Goal: Task Accomplishment & Management: Manage account settings

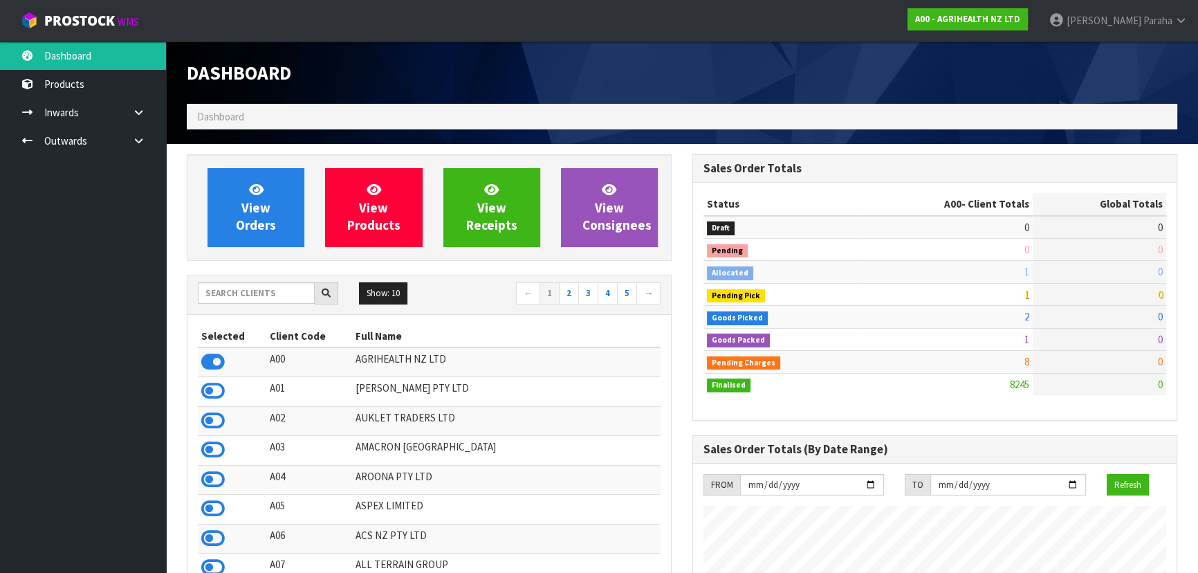
scroll to position [1046, 505]
click at [242, 294] on input "text" at bounding box center [256, 292] width 117 height 21
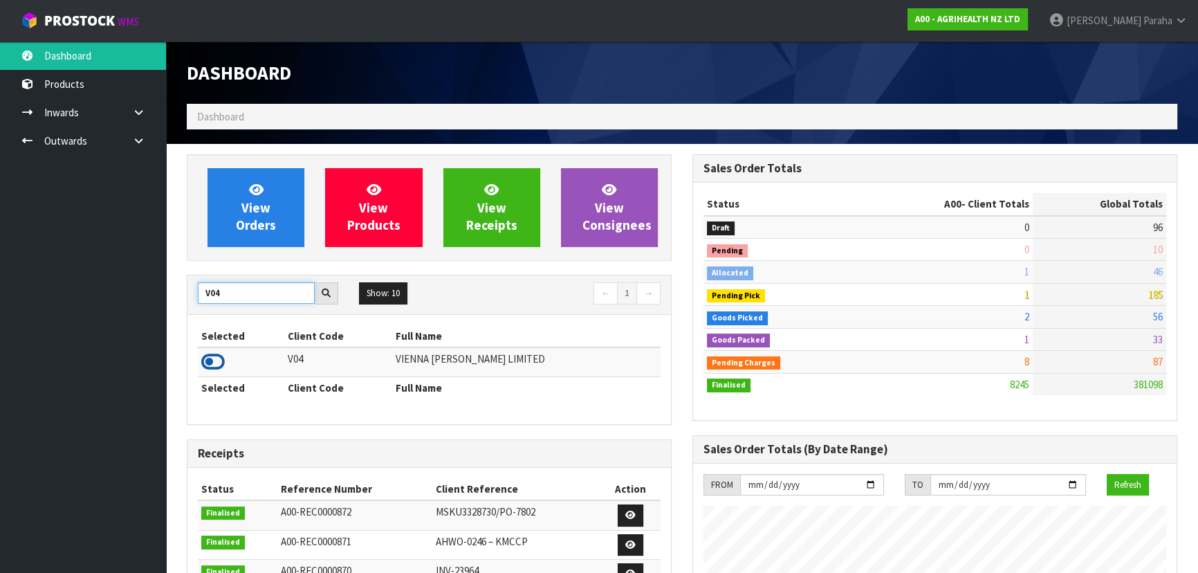
type input "V04"
click at [216, 360] on icon at bounding box center [213, 361] width 24 height 21
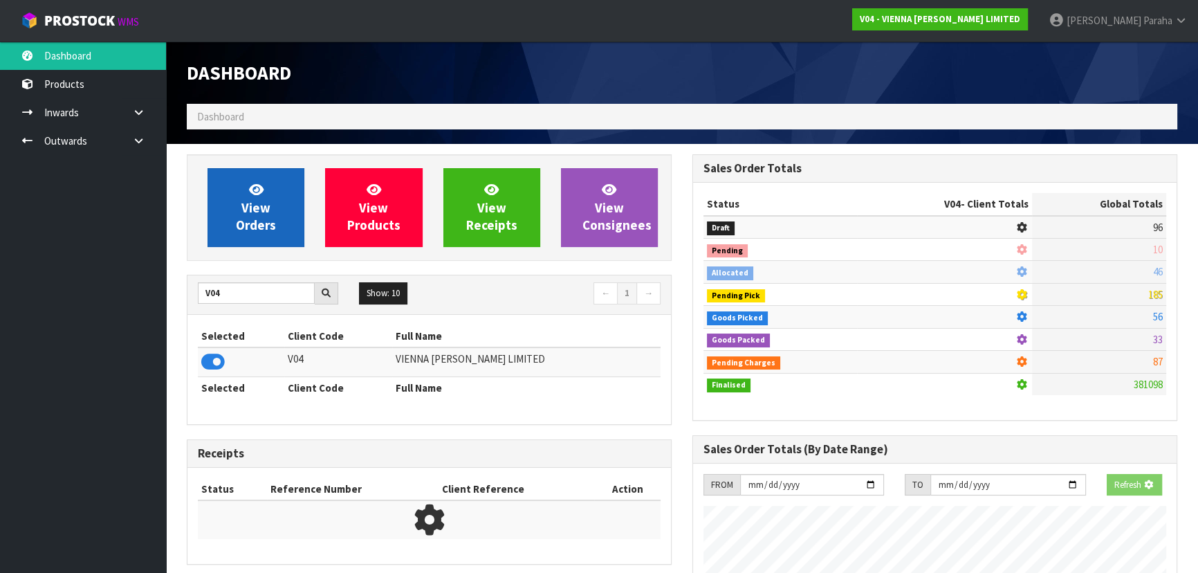
scroll to position [861, 505]
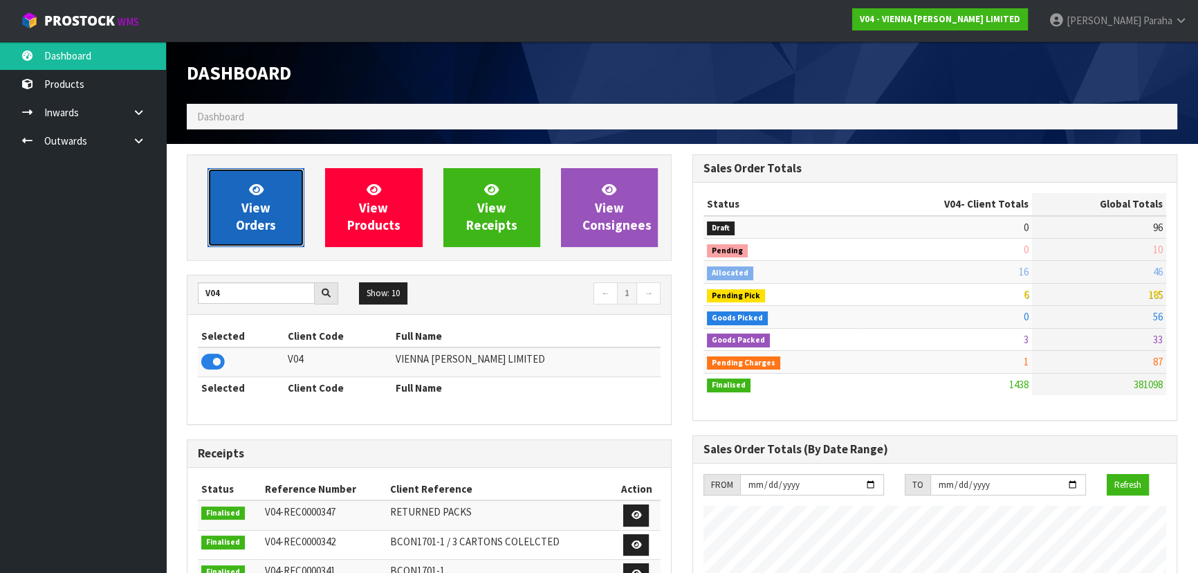
click at [273, 233] on link "View Orders" at bounding box center [256, 207] width 97 height 79
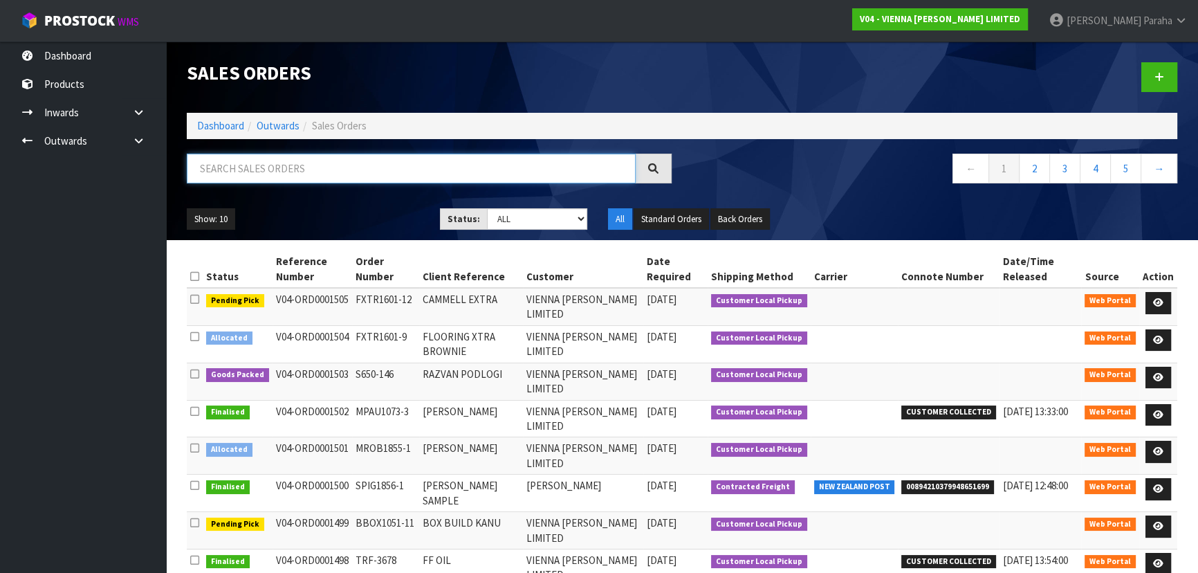
click at [293, 170] on input "text" at bounding box center [411, 169] width 449 height 30
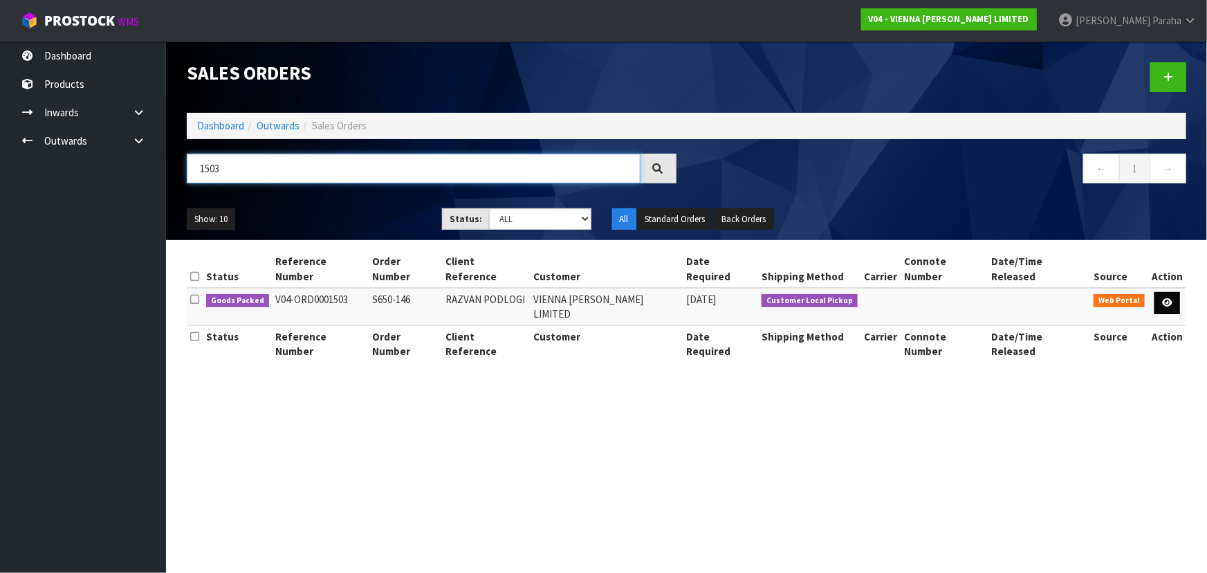
type input "1503"
click at [1166, 298] on icon at bounding box center [1167, 302] width 10 height 9
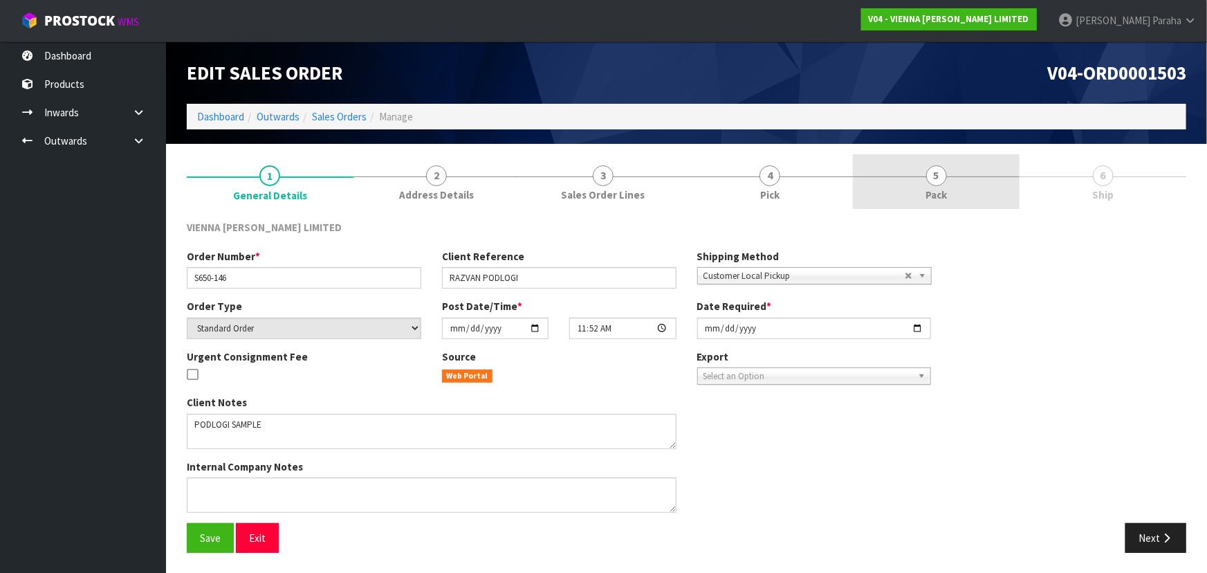
click at [934, 172] on span "5" at bounding box center [936, 175] width 21 height 21
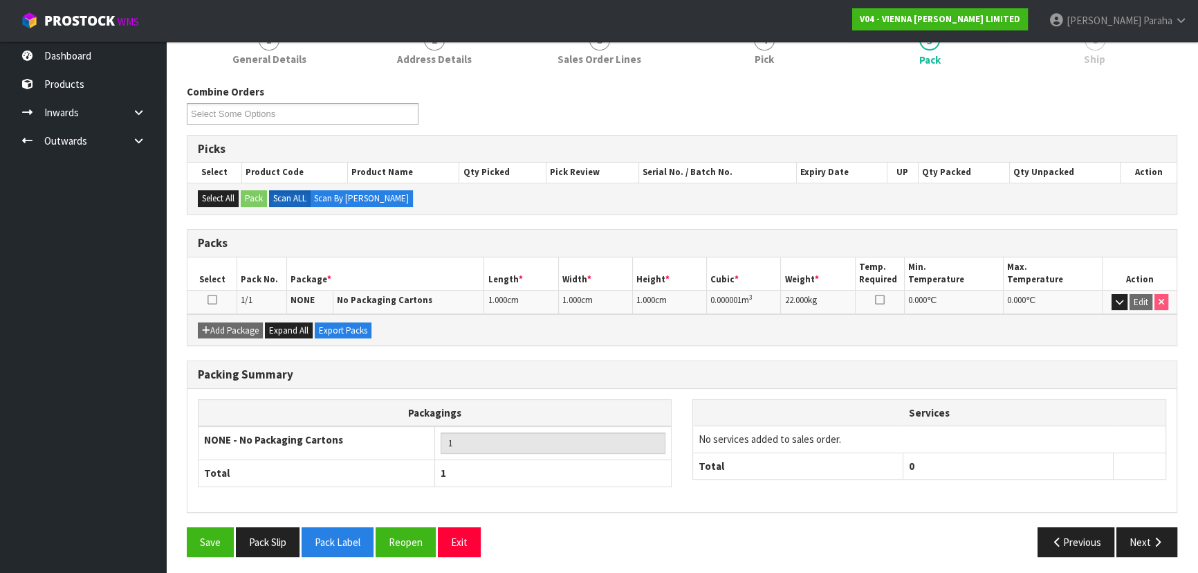
scroll to position [138, 0]
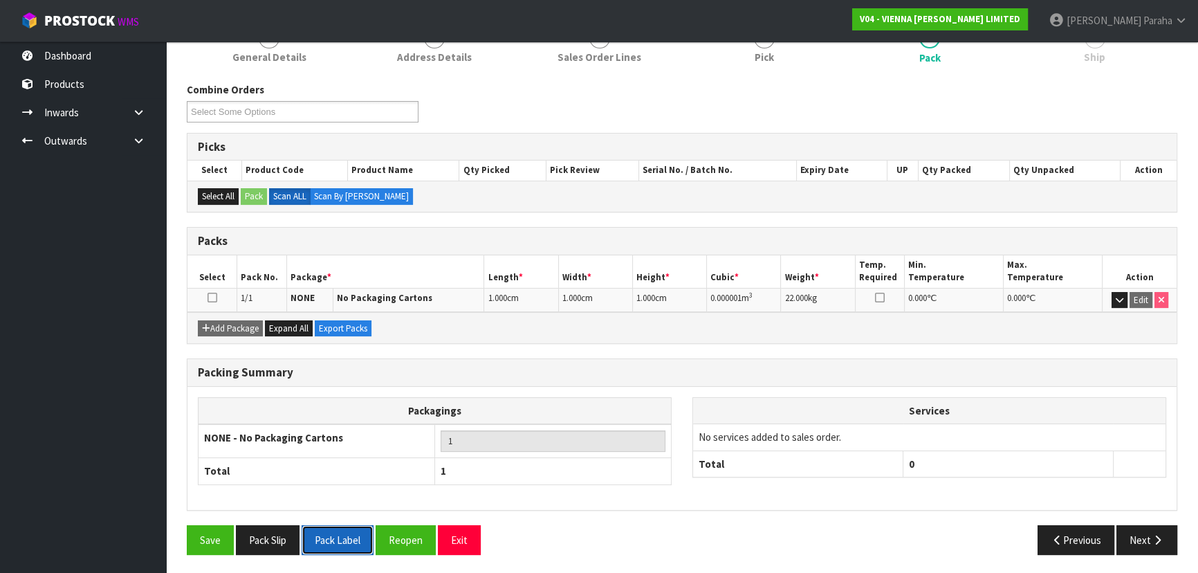
click at [351, 539] on button "Pack Label" at bounding box center [338, 540] width 72 height 30
click at [353, 533] on button "Pack Label" at bounding box center [338, 540] width 72 height 30
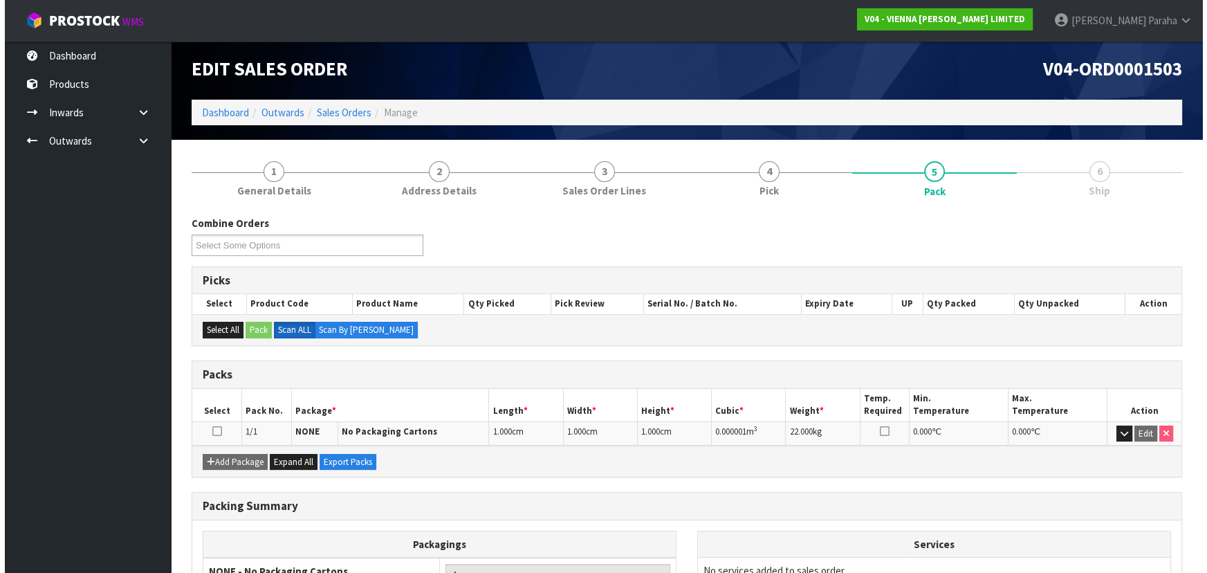
scroll to position [0, 0]
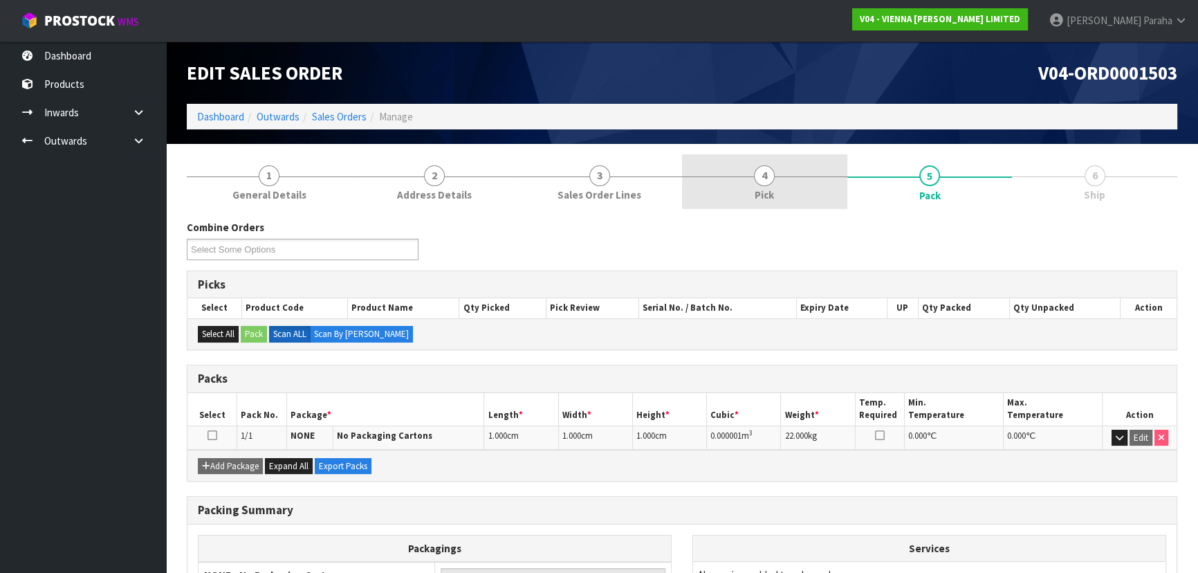
click at [753, 180] on link "4 Pick" at bounding box center [764, 181] width 165 height 55
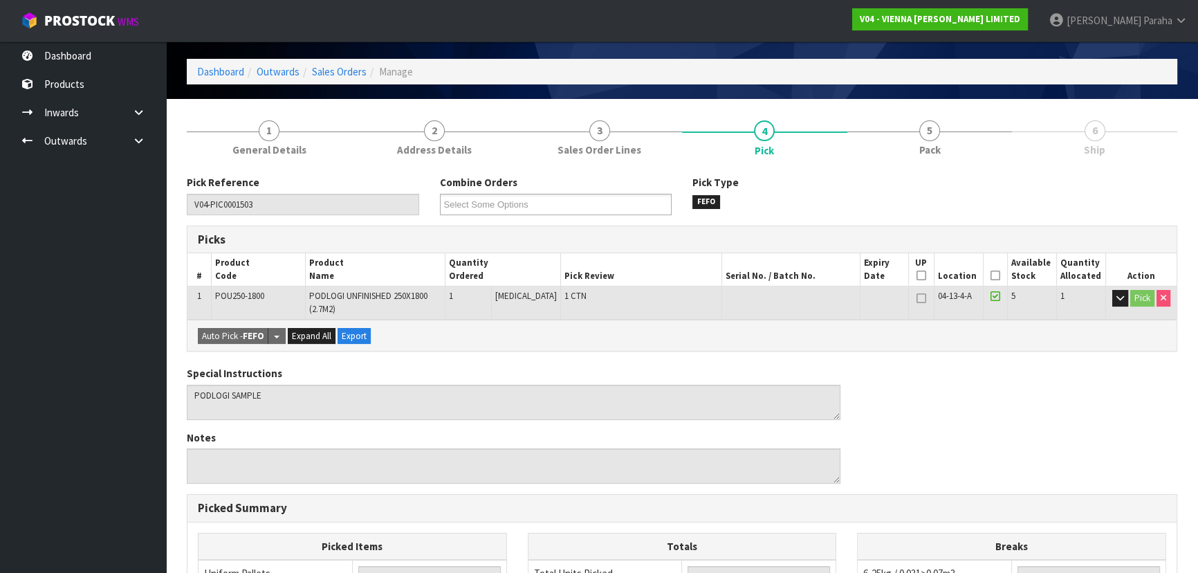
scroll to position [30, 0]
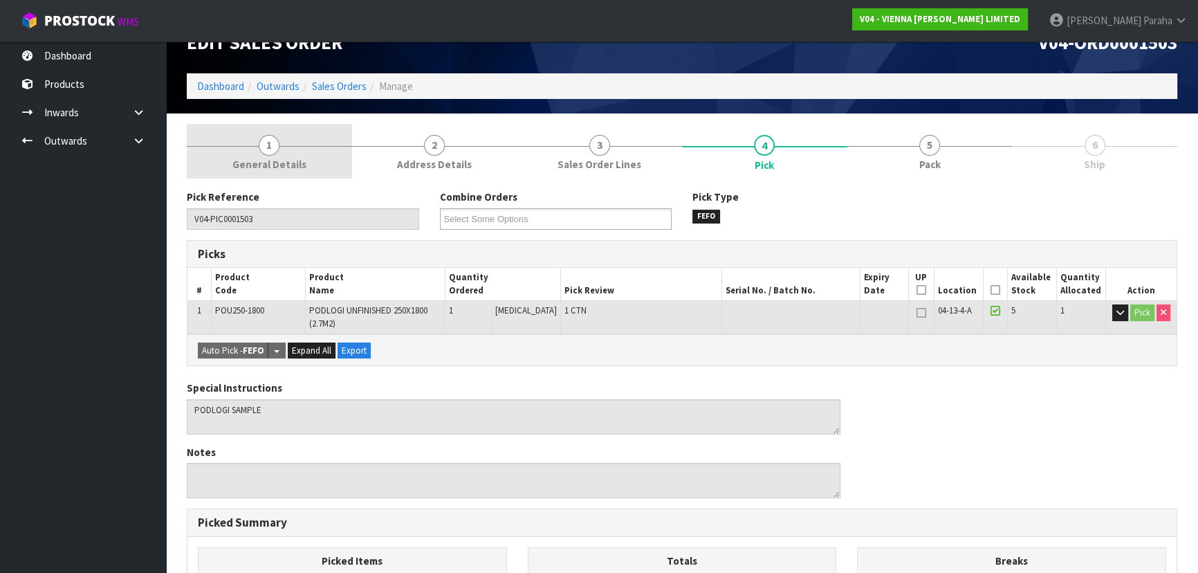
click at [273, 148] on span "1" at bounding box center [269, 145] width 21 height 21
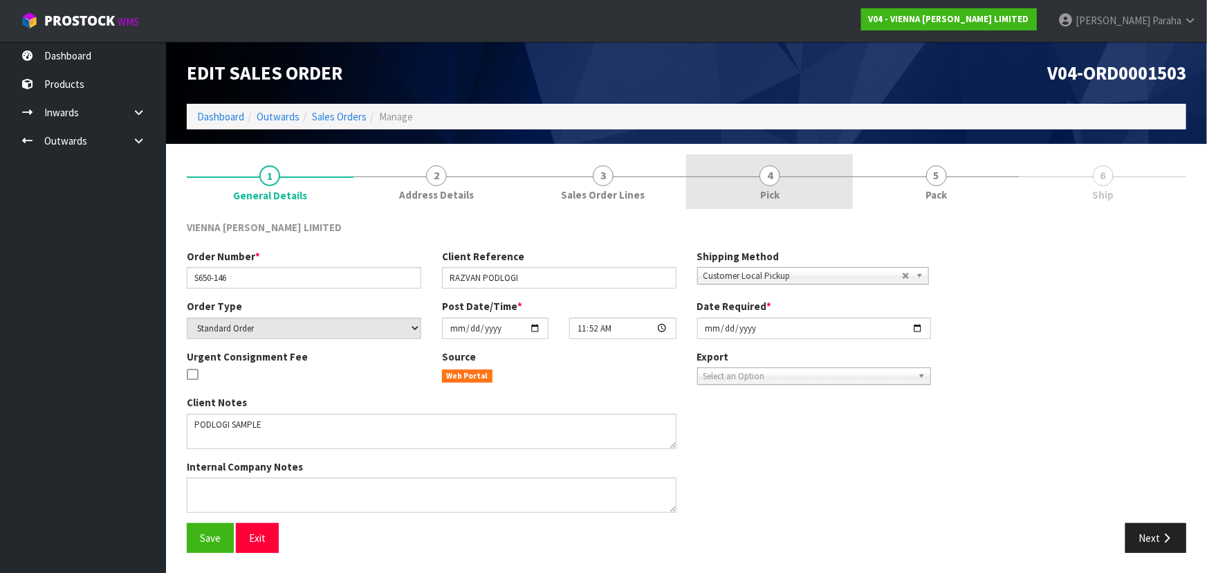
click at [764, 187] on span "Pick" at bounding box center [769, 194] width 19 height 15
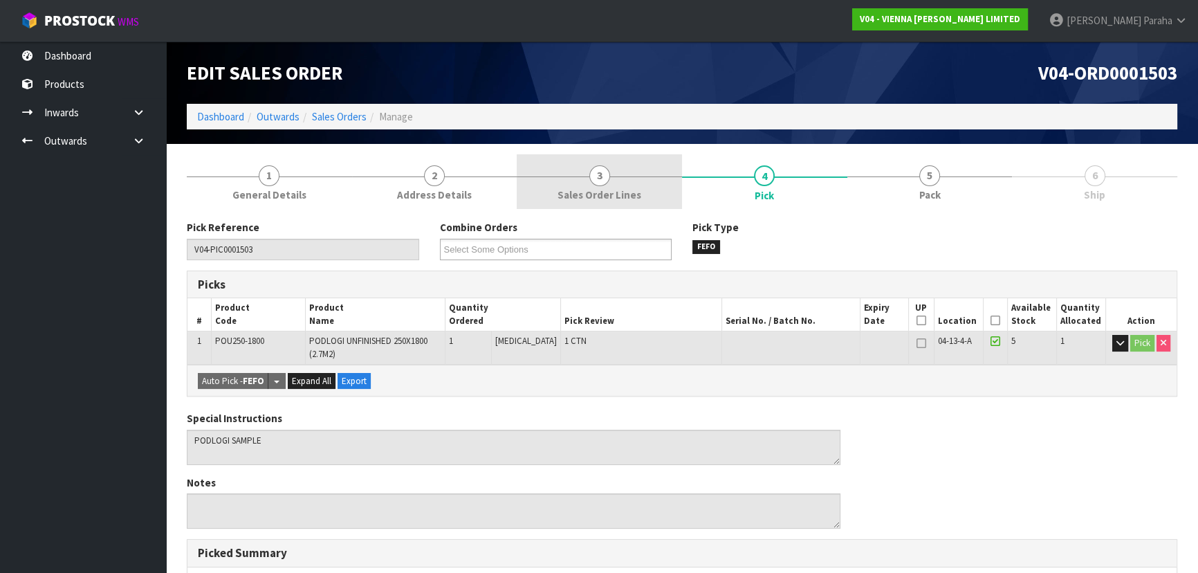
click at [602, 176] on span "3" at bounding box center [599, 175] width 21 height 21
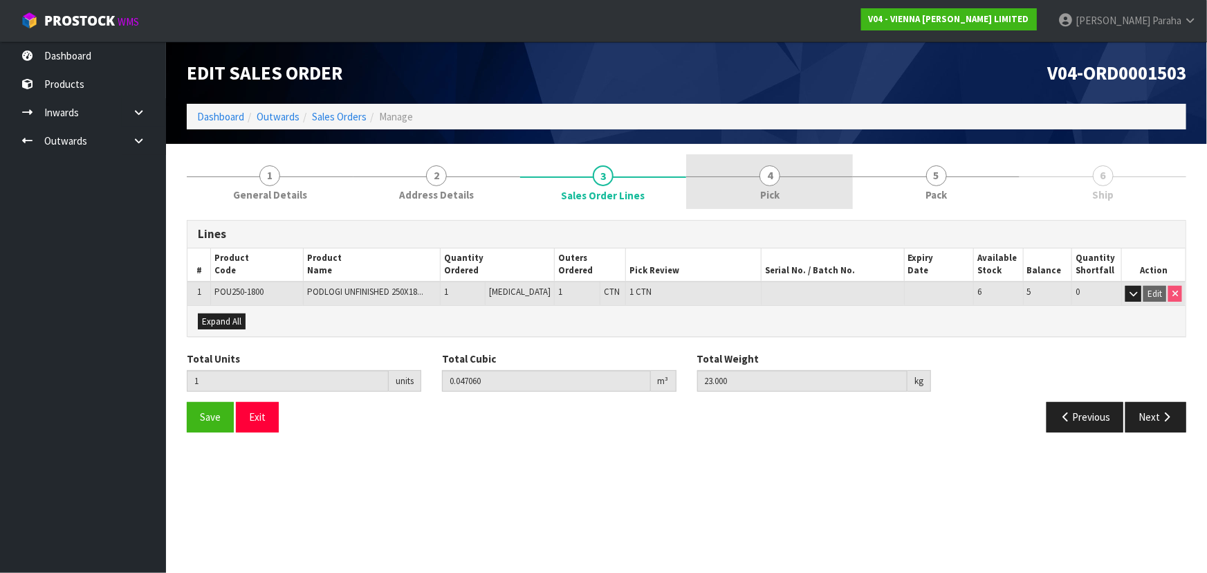
click at [764, 180] on span "4" at bounding box center [769, 175] width 21 height 21
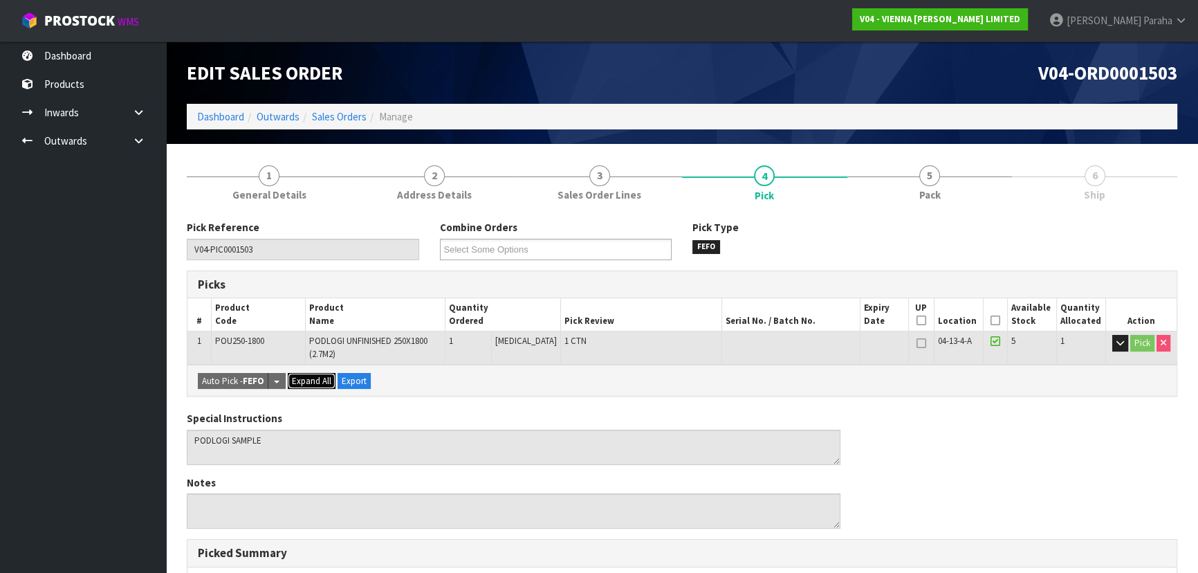
click at [314, 383] on span "Expand All" at bounding box center [311, 381] width 39 height 12
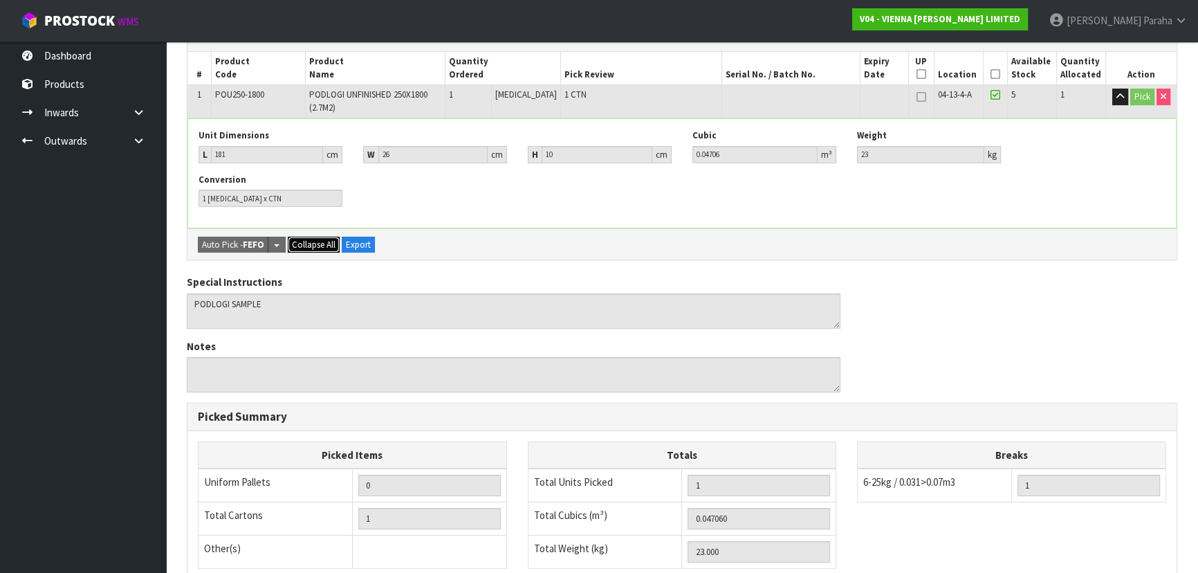
scroll to position [251, 0]
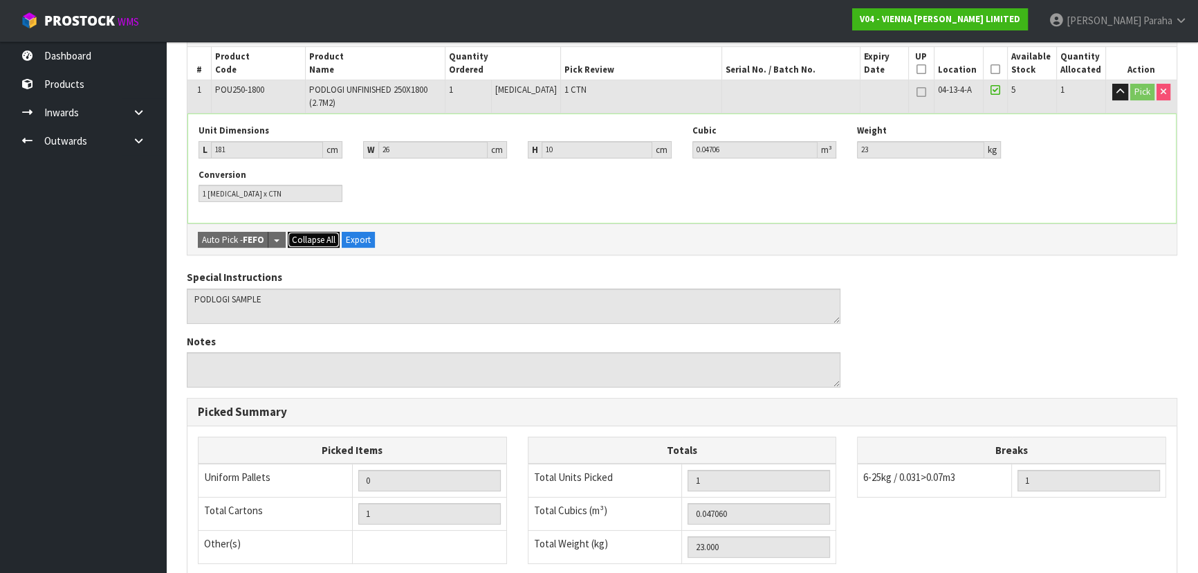
click at [315, 232] on button "Collapse All" at bounding box center [314, 240] width 52 height 17
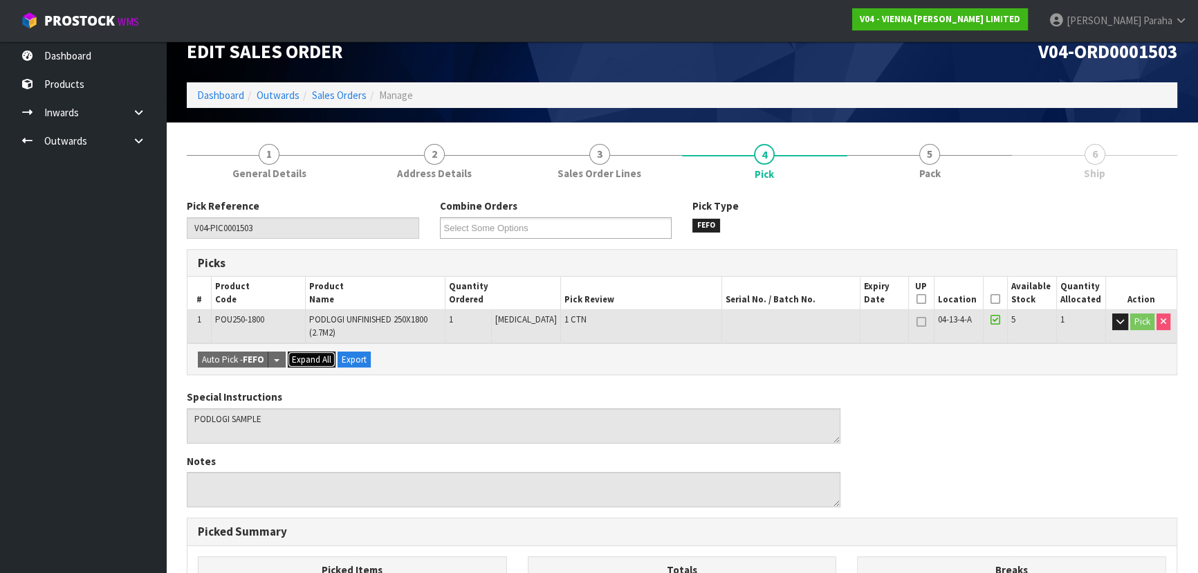
scroll to position [0, 0]
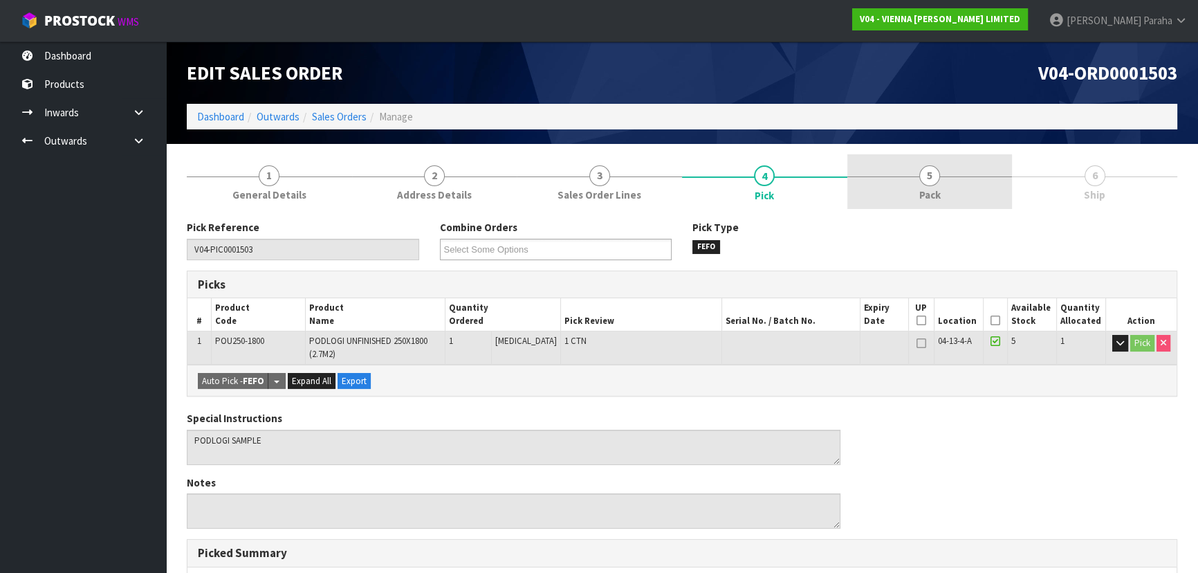
click at [917, 185] on link "5 Pack" at bounding box center [929, 181] width 165 height 55
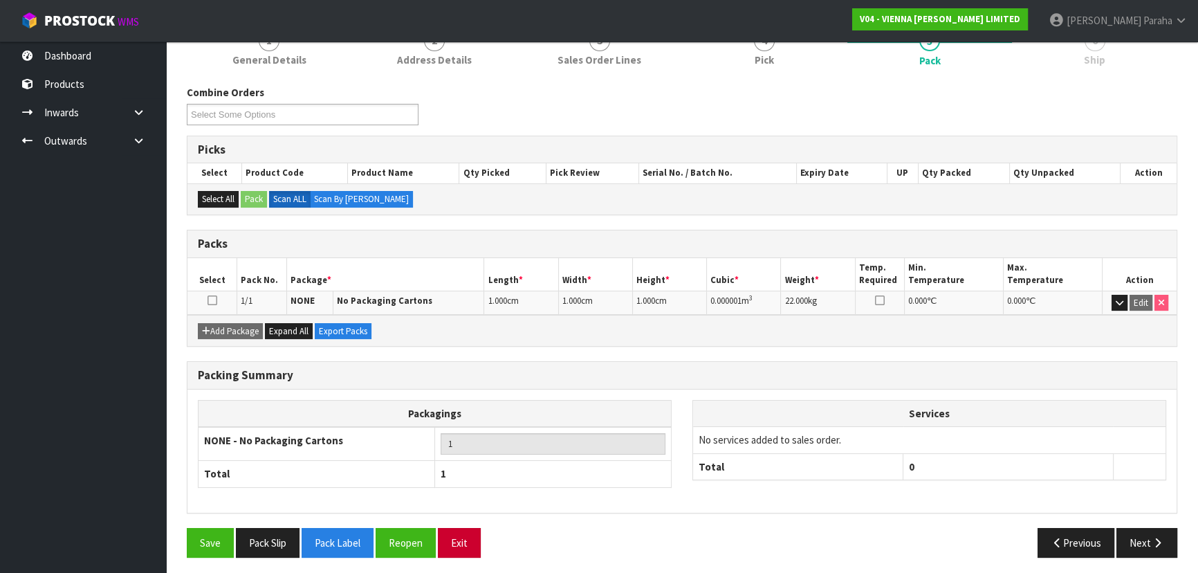
scroll to position [138, 0]
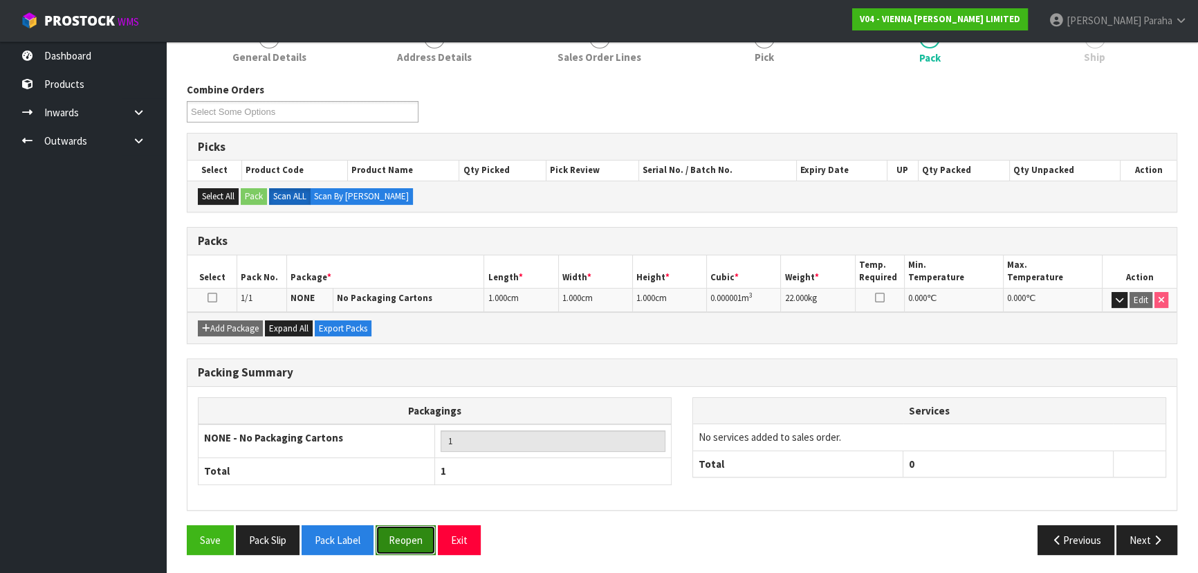
click at [404, 549] on button "Reopen" at bounding box center [406, 540] width 60 height 30
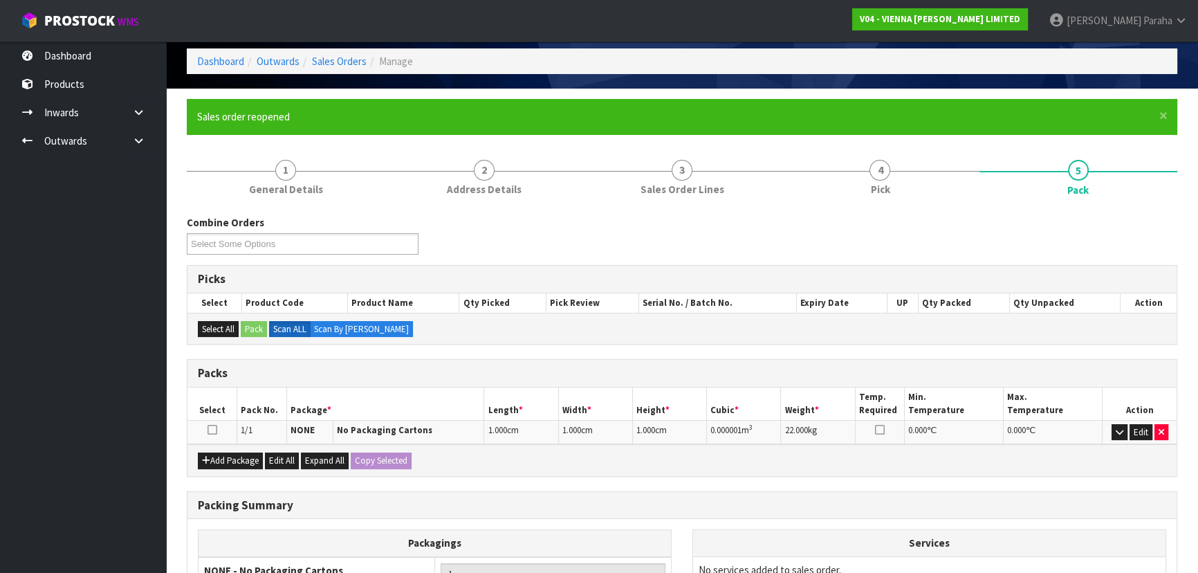
scroll to position [188, 0]
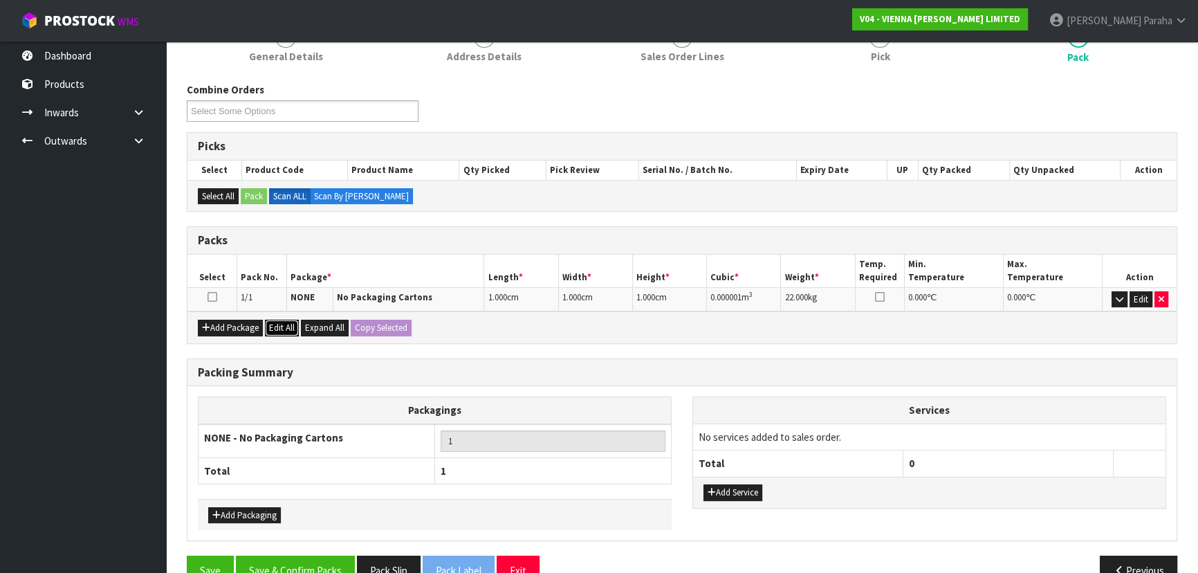
click at [283, 324] on button "Edit All" at bounding box center [282, 328] width 34 height 17
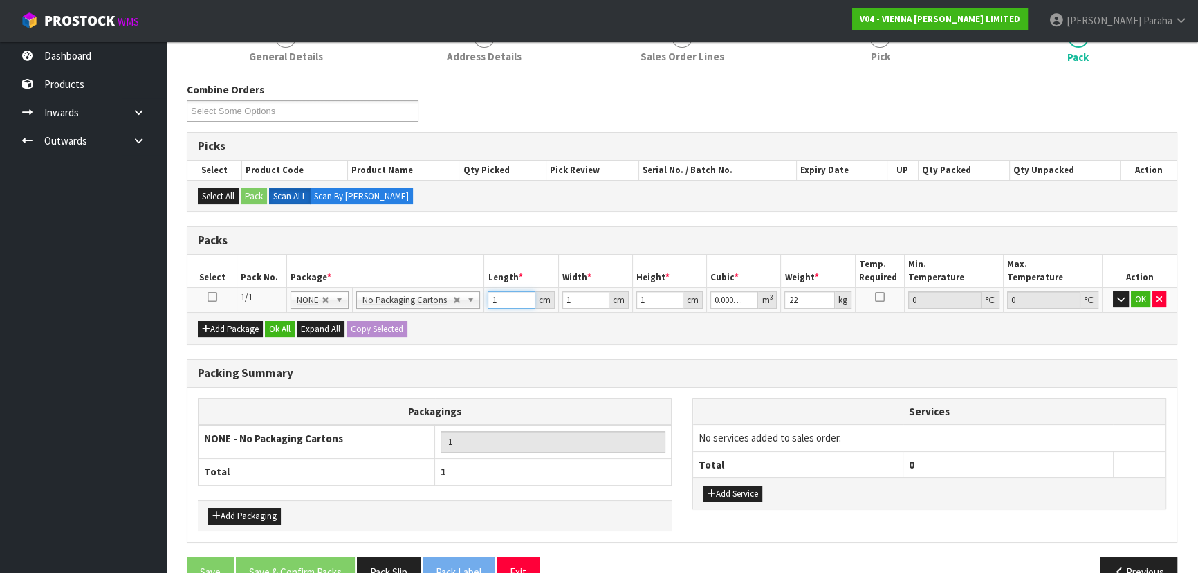
click at [503, 298] on input "1" at bounding box center [511, 299] width 47 height 17
type input "0"
type input "1"
type input "0.000001"
type input "18"
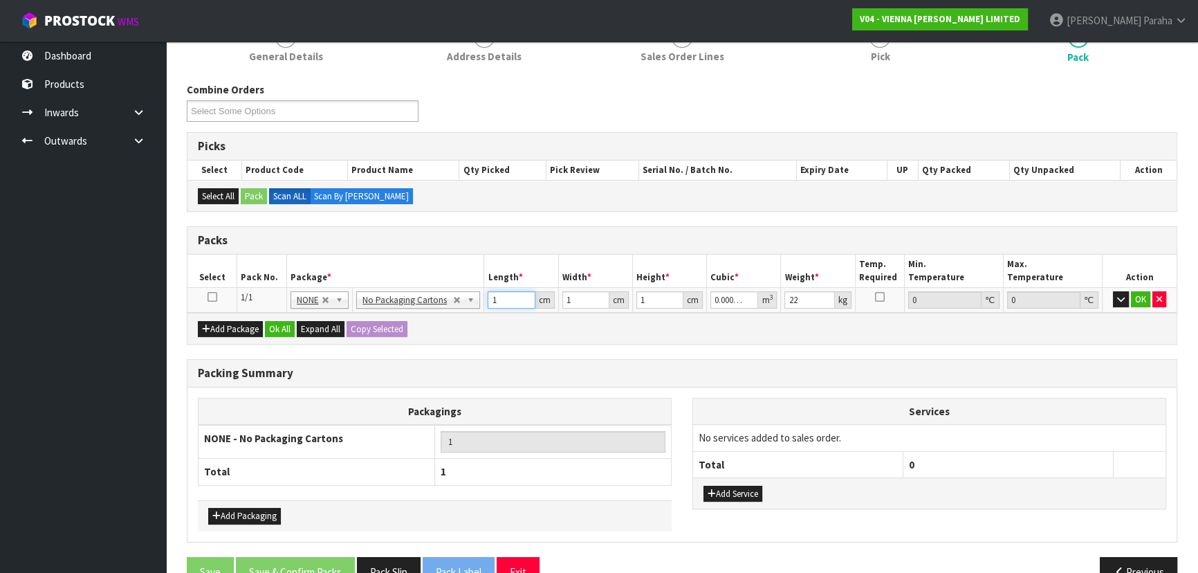
type input "0.000018"
type input "180"
type input "0.00018"
type input "180"
type input "2"
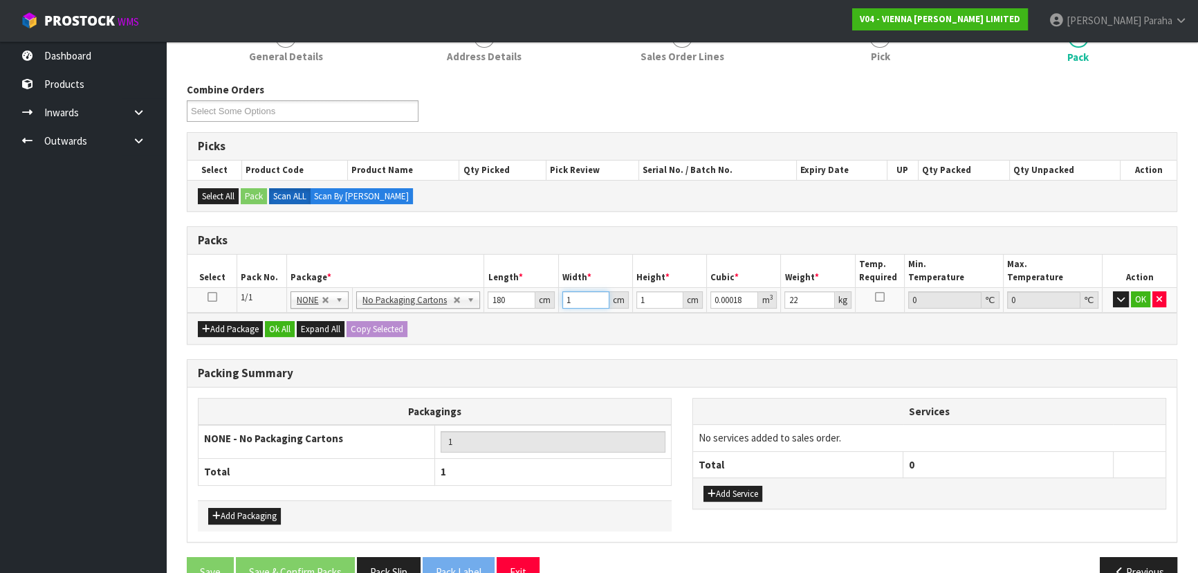
type input "0.00036"
type input "25"
type input "0.0045"
type input "25"
type input "10"
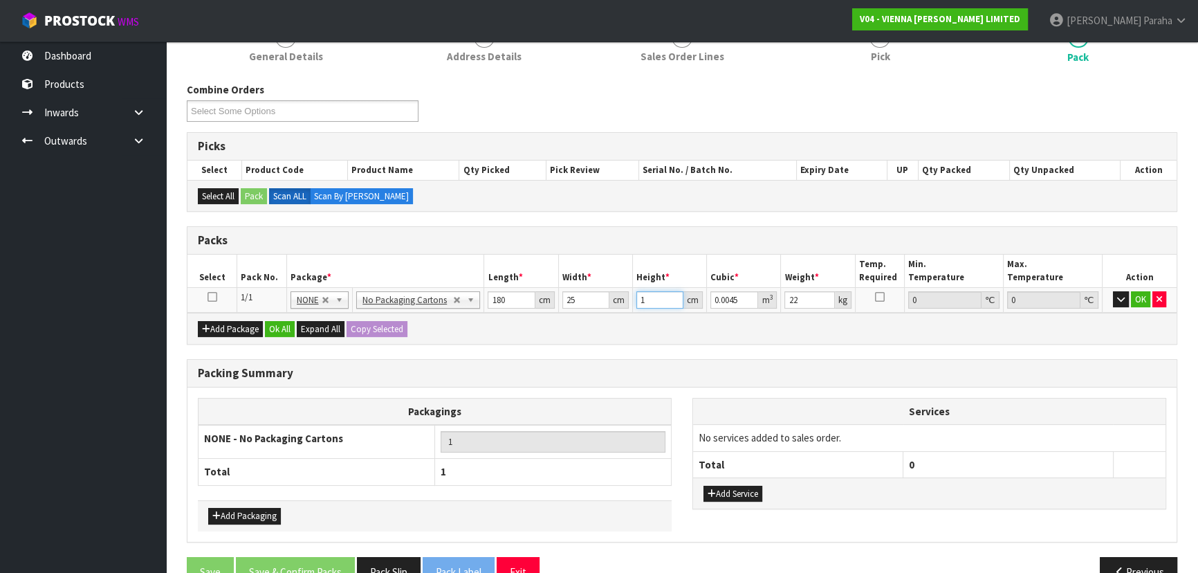
type input "0.045"
type input "10"
click at [1113, 291] on button "button" at bounding box center [1121, 299] width 16 height 17
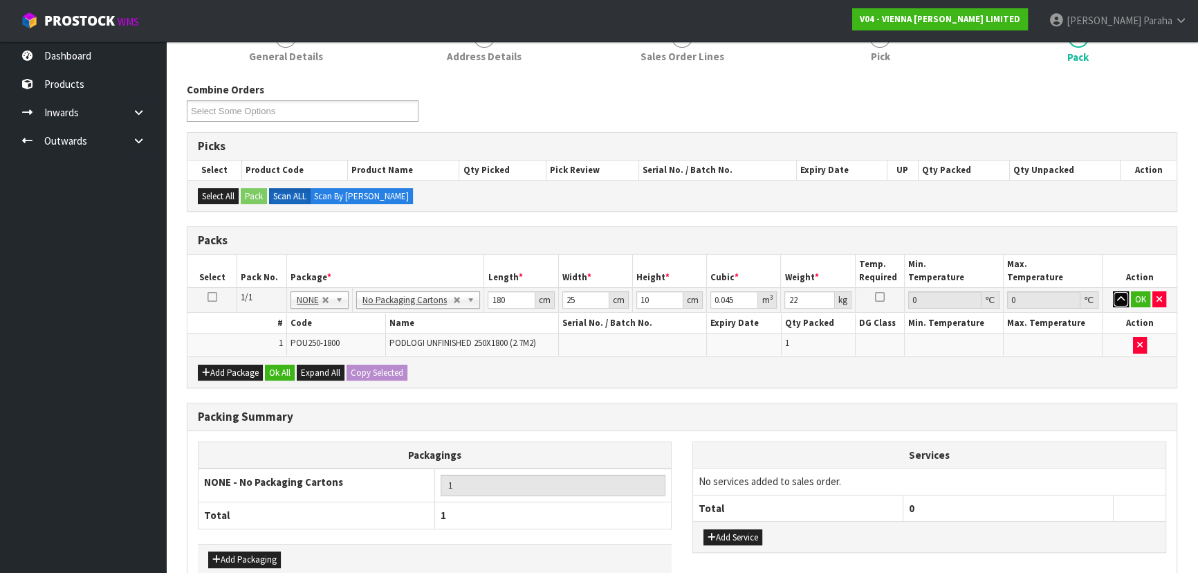
click at [1113, 291] on button "button" at bounding box center [1121, 299] width 16 height 17
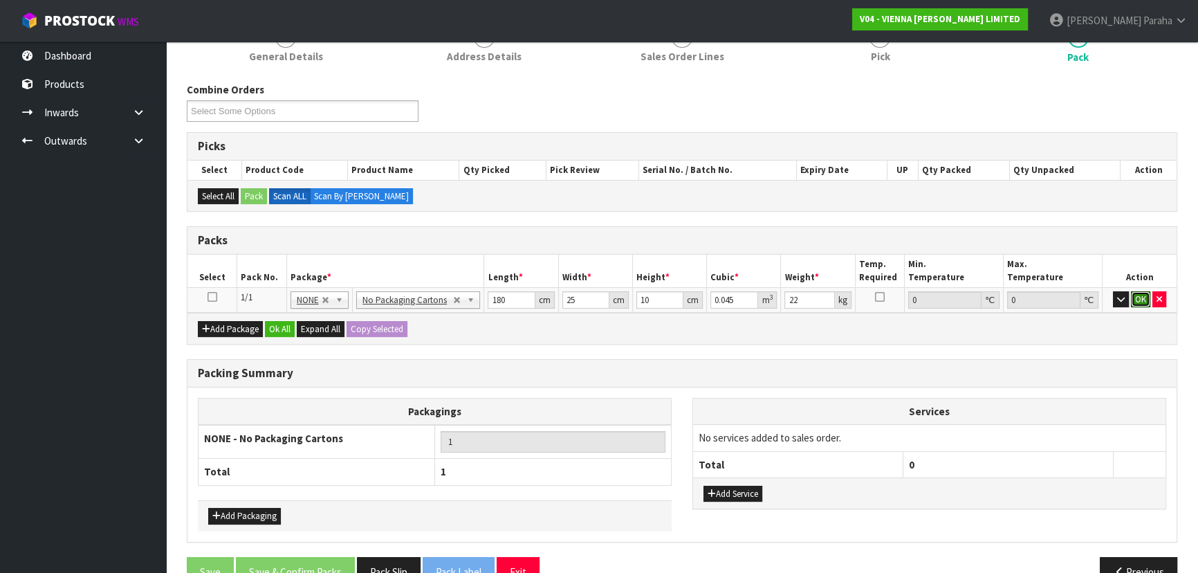
click button "OK" at bounding box center [1140, 299] width 19 height 17
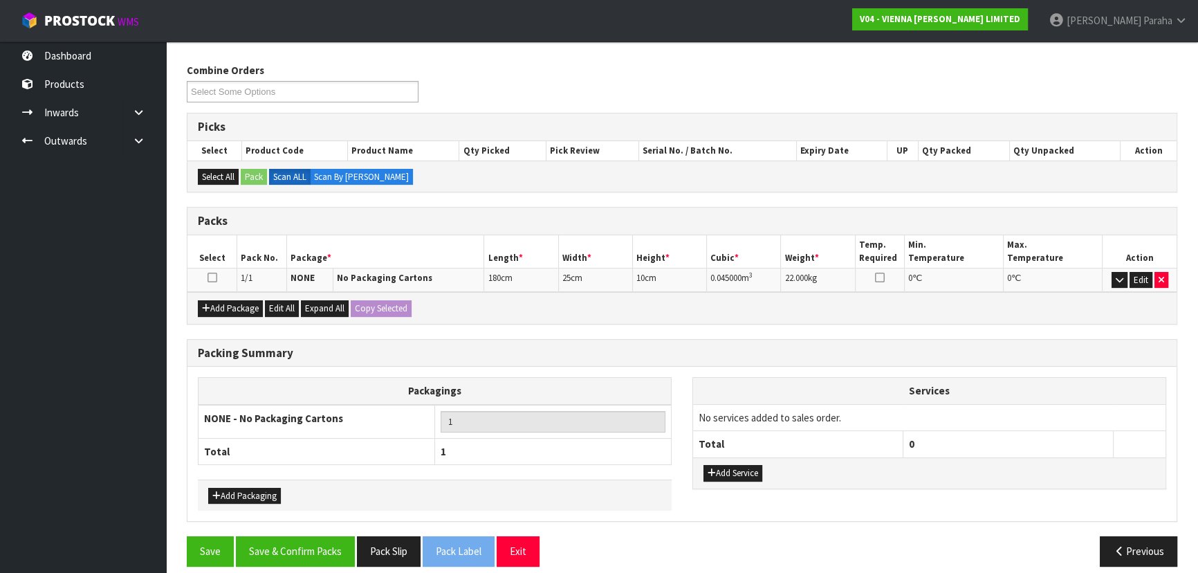
scroll to position [219, 0]
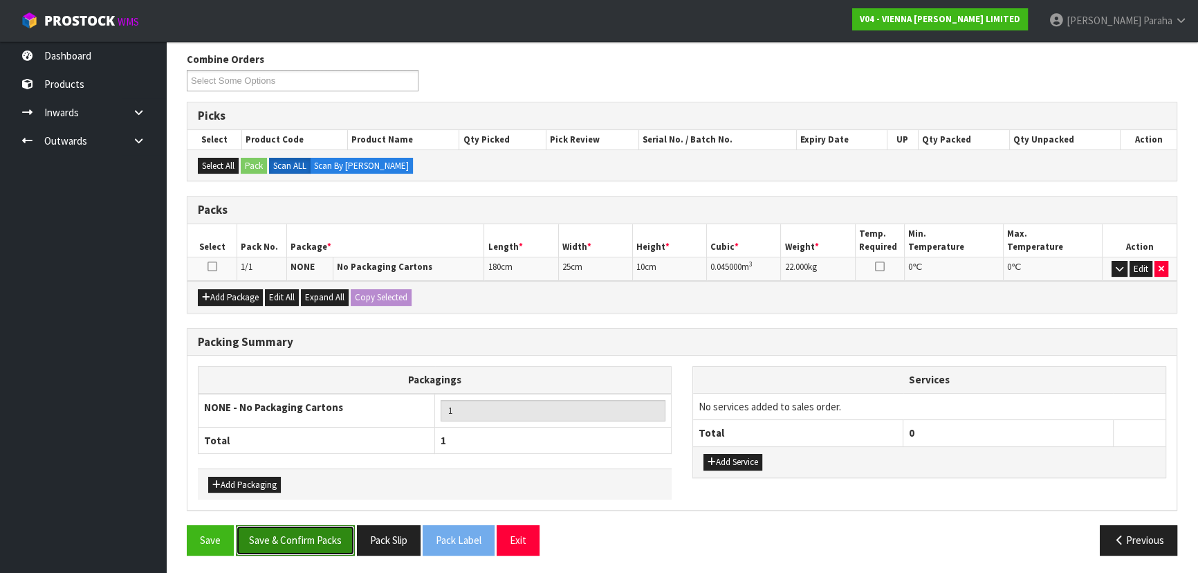
click at [296, 533] on button "Save & Confirm Packs" at bounding box center [295, 540] width 119 height 30
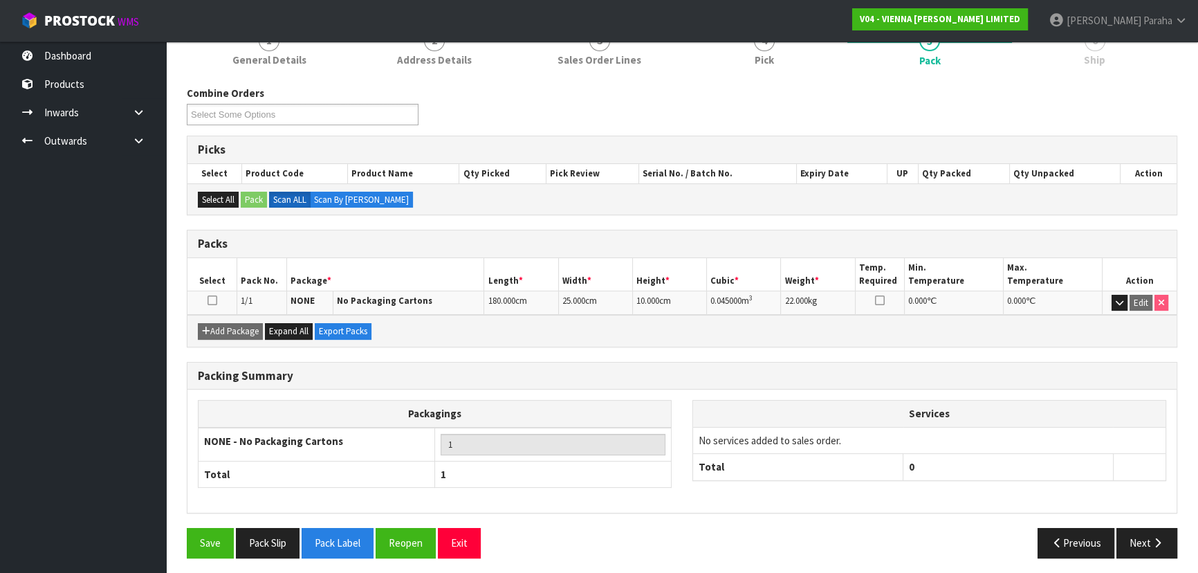
scroll to position [187, 0]
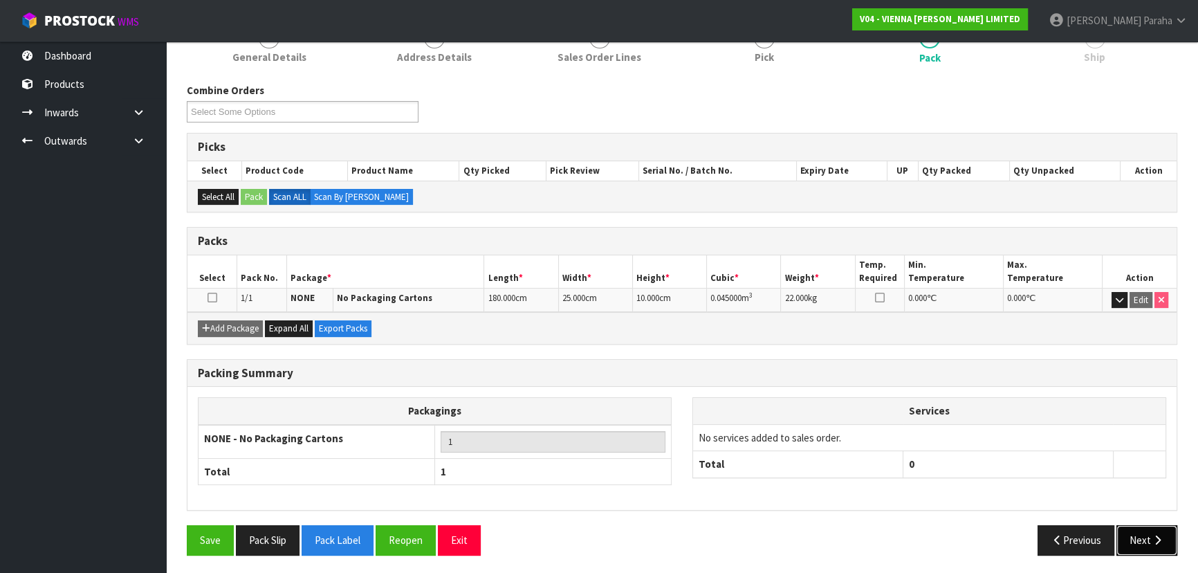
click at [1146, 541] on button "Next" at bounding box center [1146, 540] width 61 height 30
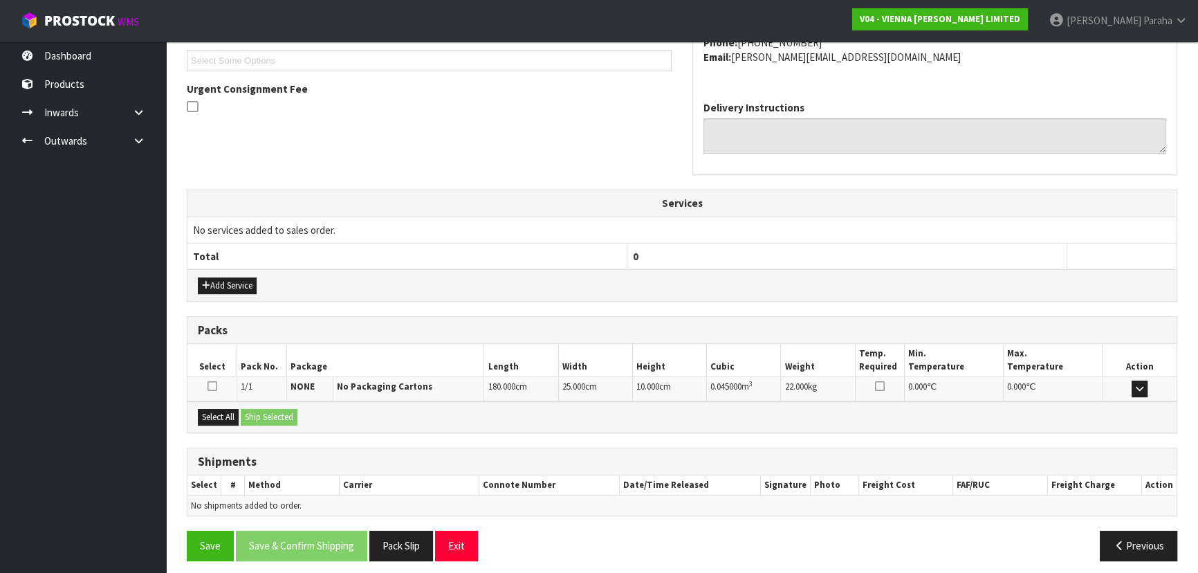
scroll to position [383, 0]
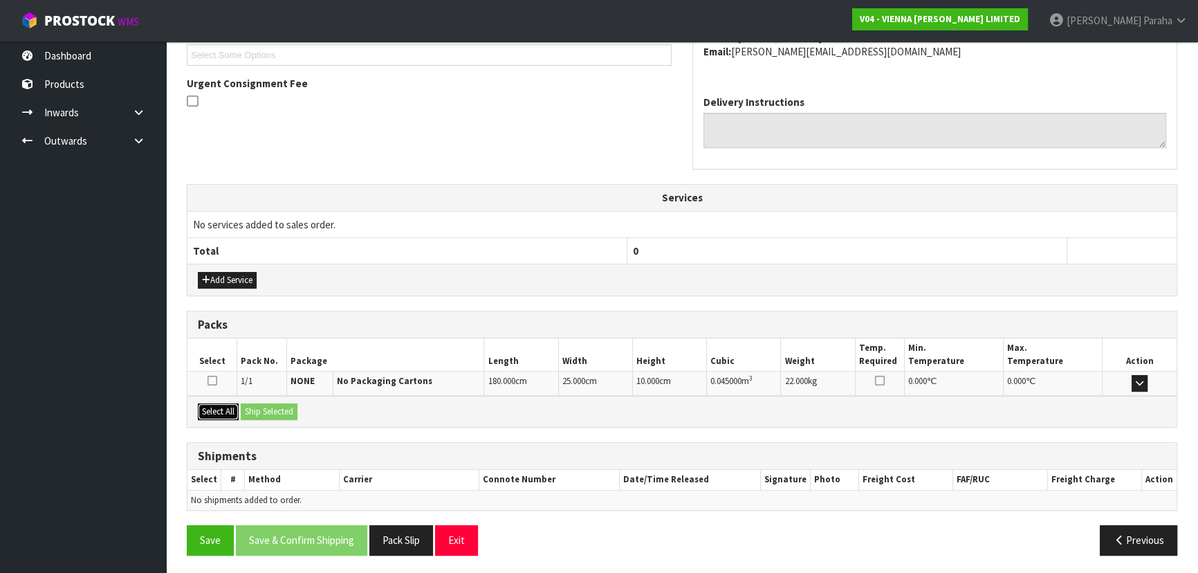
click at [212, 409] on button "Select All" at bounding box center [218, 411] width 41 height 17
click at [284, 412] on button "Ship Selected" at bounding box center [269, 411] width 57 height 17
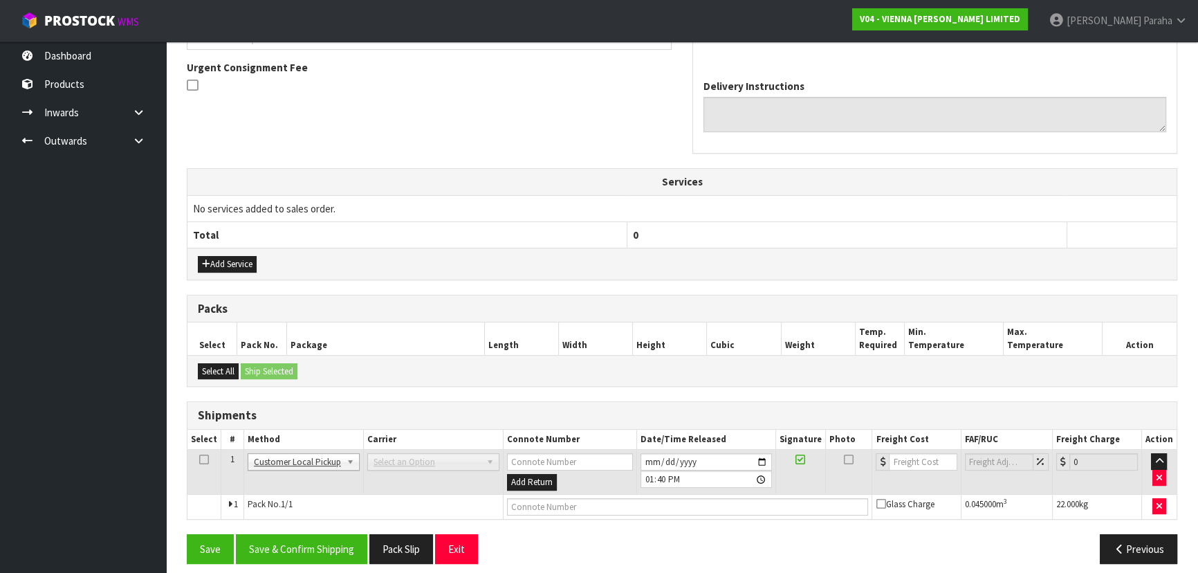
scroll to position [407, 0]
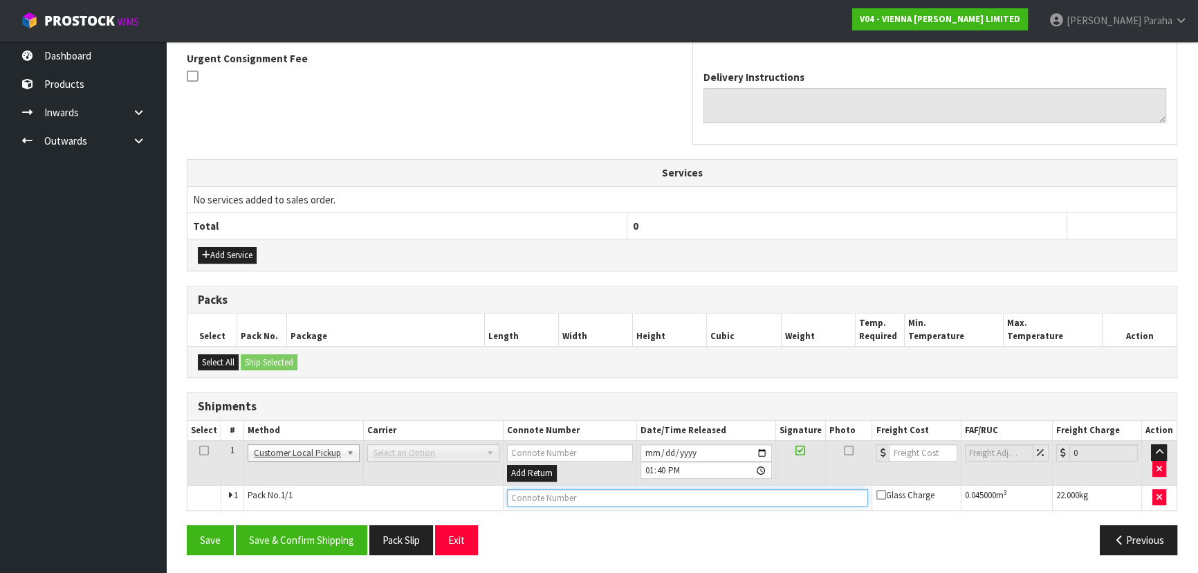
click at [651, 495] on input "text" at bounding box center [688, 497] width 362 height 17
type input "CUSTOMER COLLECTED"
click at [310, 540] on button "Save & Confirm Shipping" at bounding box center [301, 540] width 131 height 30
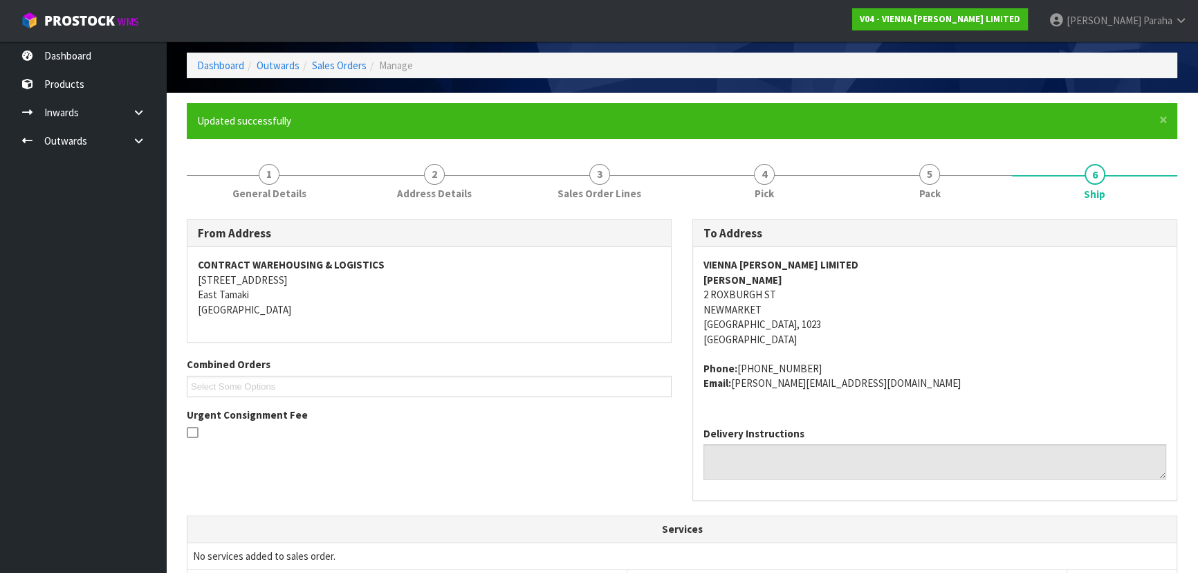
scroll to position [0, 0]
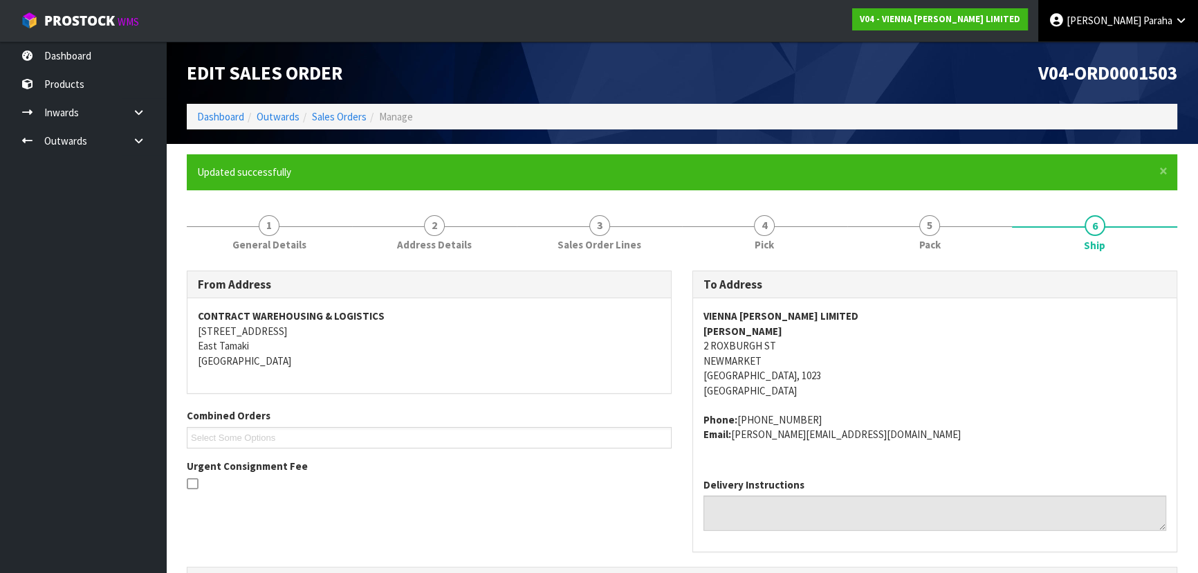
click at [1160, 16] on span "Paraha" at bounding box center [1157, 20] width 29 height 13
click at [1148, 54] on link "Logout" at bounding box center [1142, 55] width 109 height 19
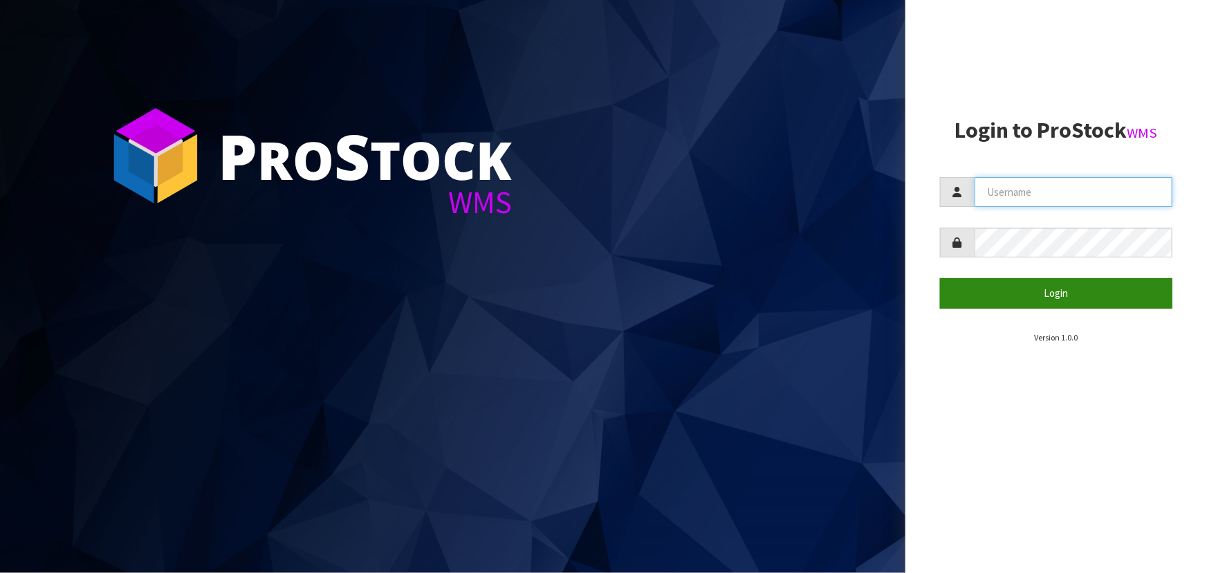
type input "Lalisha"
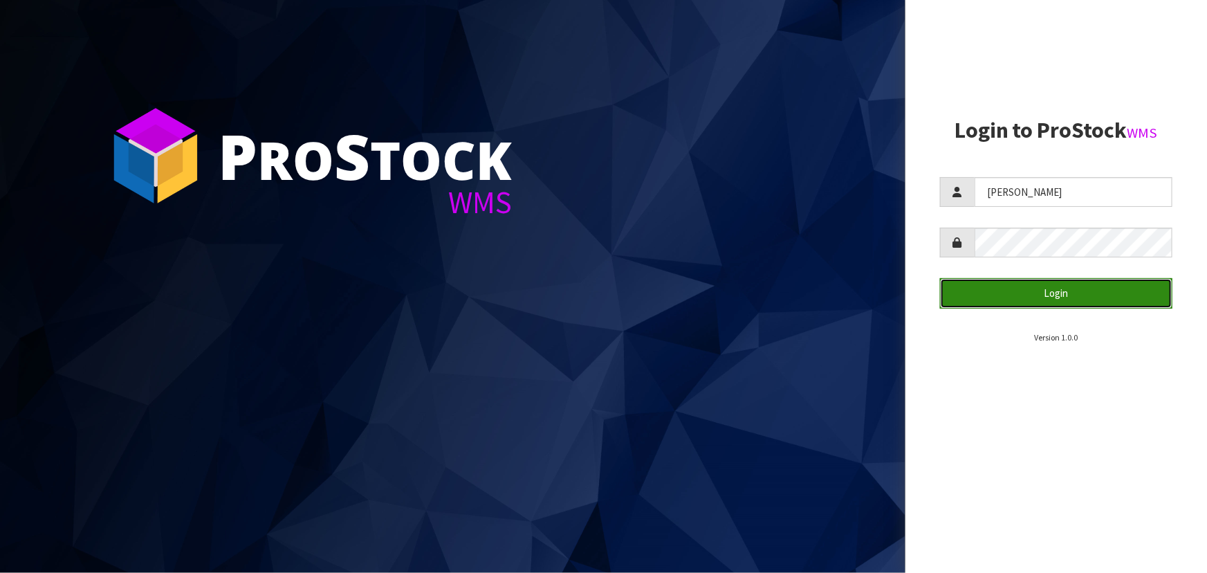
click at [1087, 300] on button "Login" at bounding box center [1056, 293] width 232 height 30
